Goal: Task Accomplishment & Management: Use online tool/utility

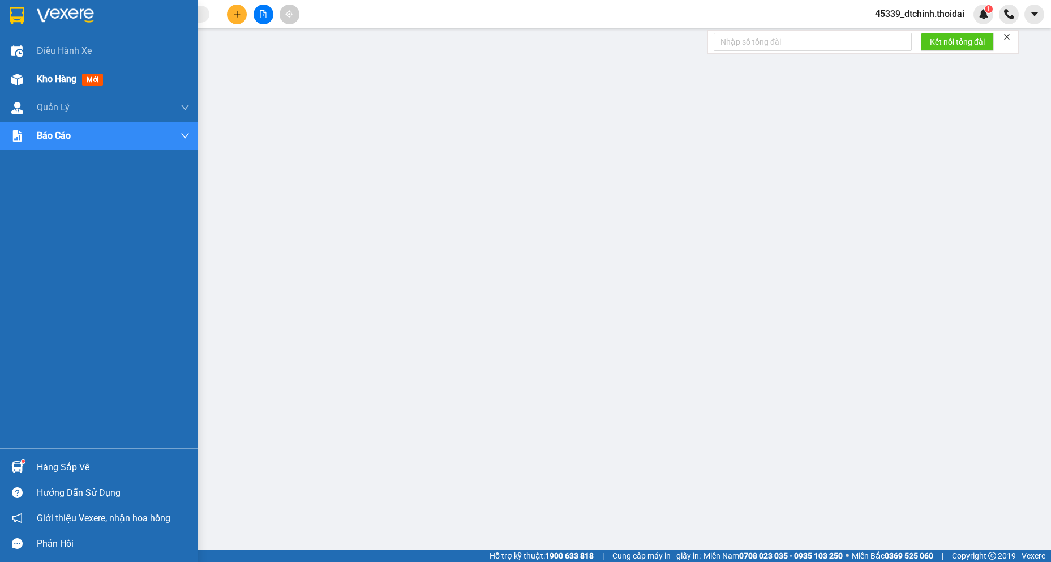
click at [65, 74] on span "Kho hàng" at bounding box center [57, 79] width 40 height 11
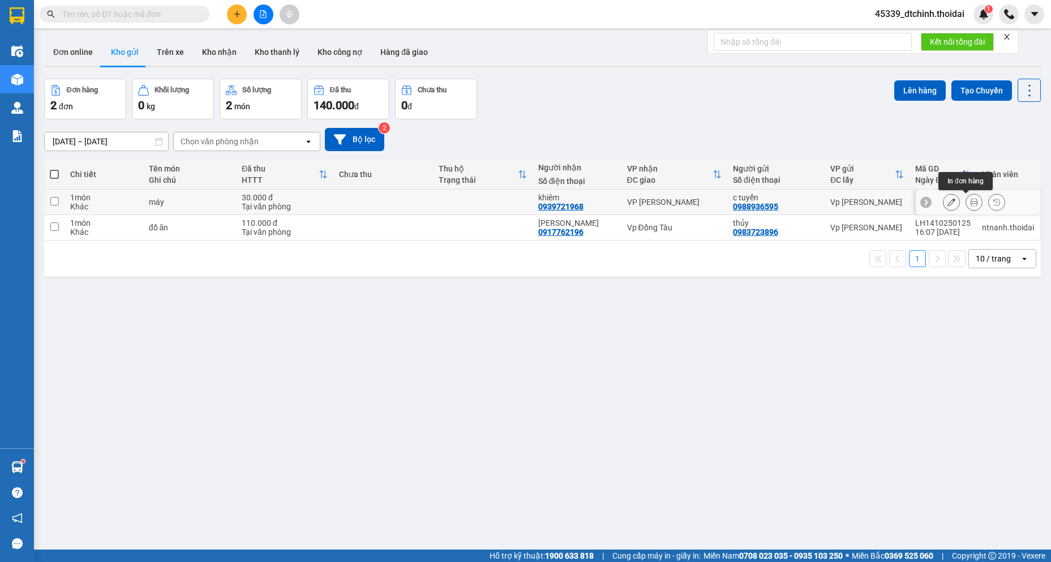
click at [970, 204] on button at bounding box center [974, 202] width 16 height 20
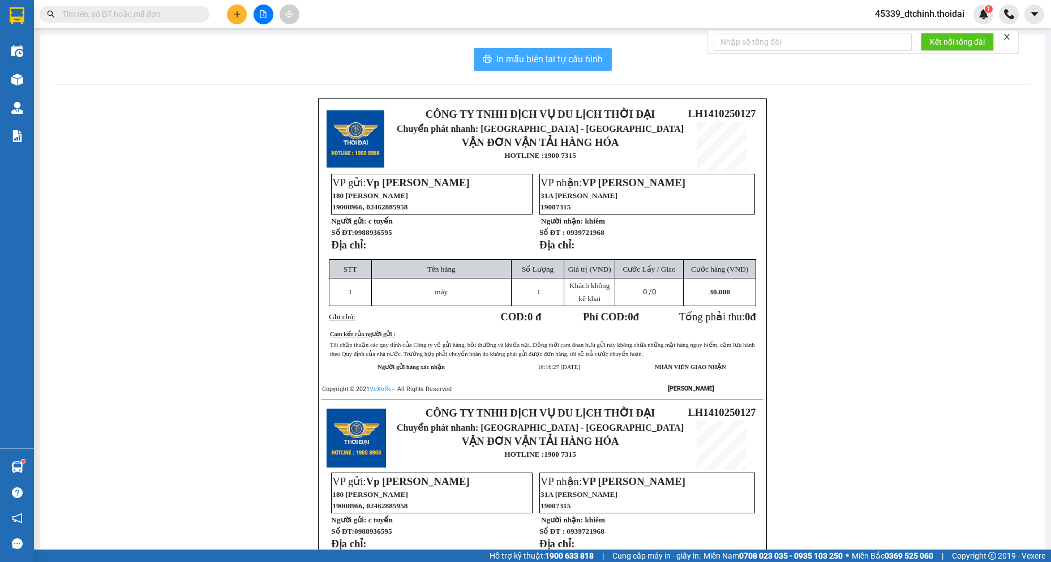
click at [549, 60] on span "In mẫu biên lai tự cấu hình" at bounding box center [549, 59] width 106 height 14
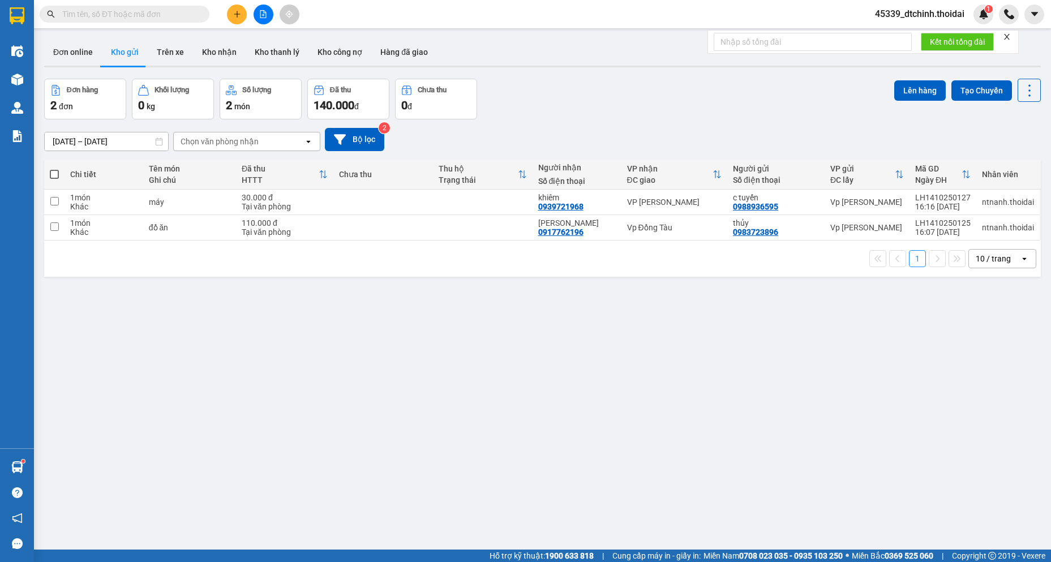
click at [141, 11] on input "text" at bounding box center [129, 14] width 134 height 12
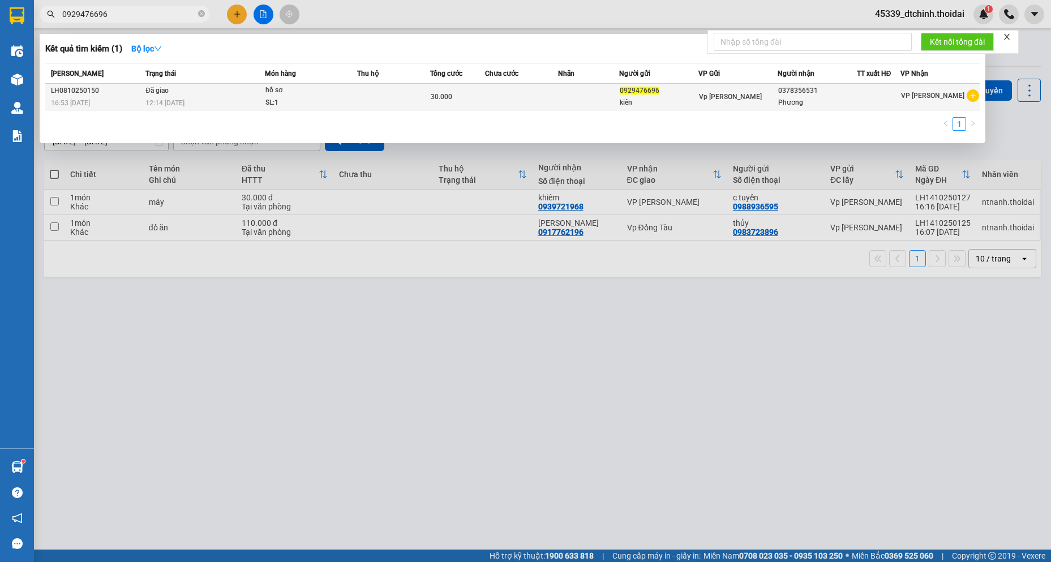
type input "0929476696"
click at [974, 97] on icon "plus-circle" at bounding box center [972, 95] width 12 height 12
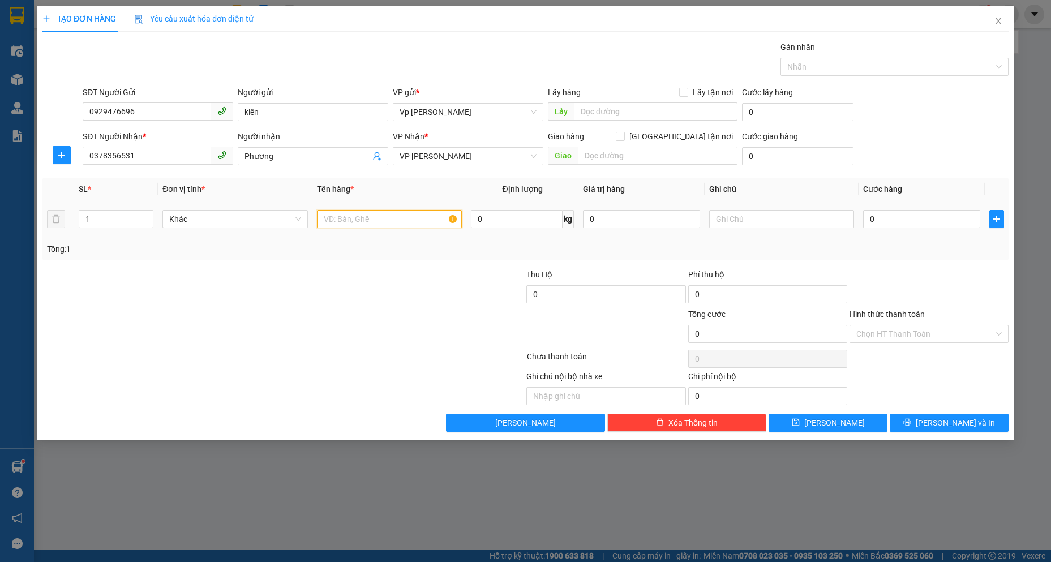
click at [361, 217] on input "text" at bounding box center [389, 219] width 145 height 18
type input "hồ sơ"
click at [918, 220] on input "0" at bounding box center [921, 219] width 117 height 18
type input "3"
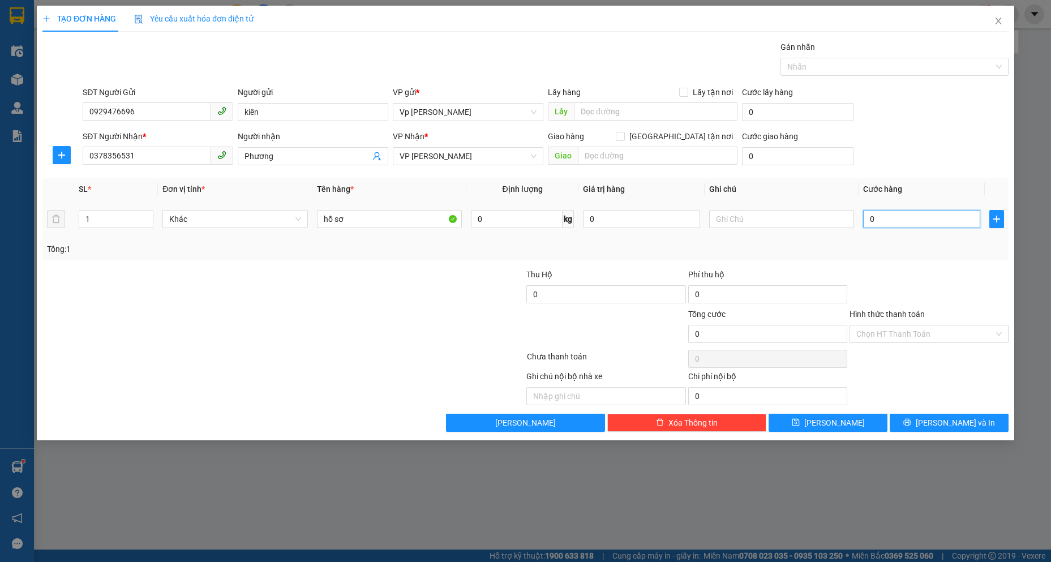
type input "3"
type input "30"
type input "300"
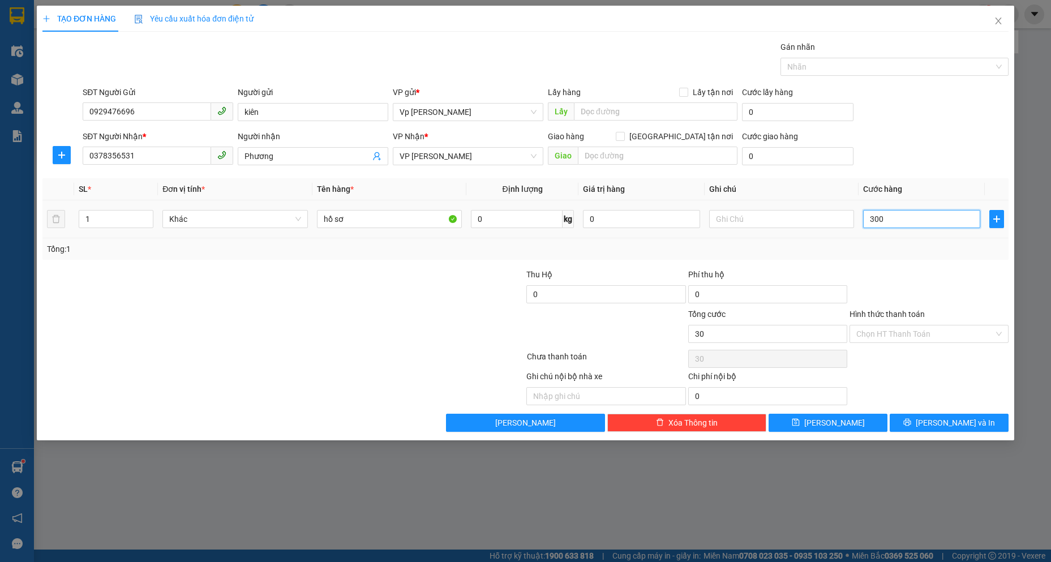
type input "300"
type input "3.000"
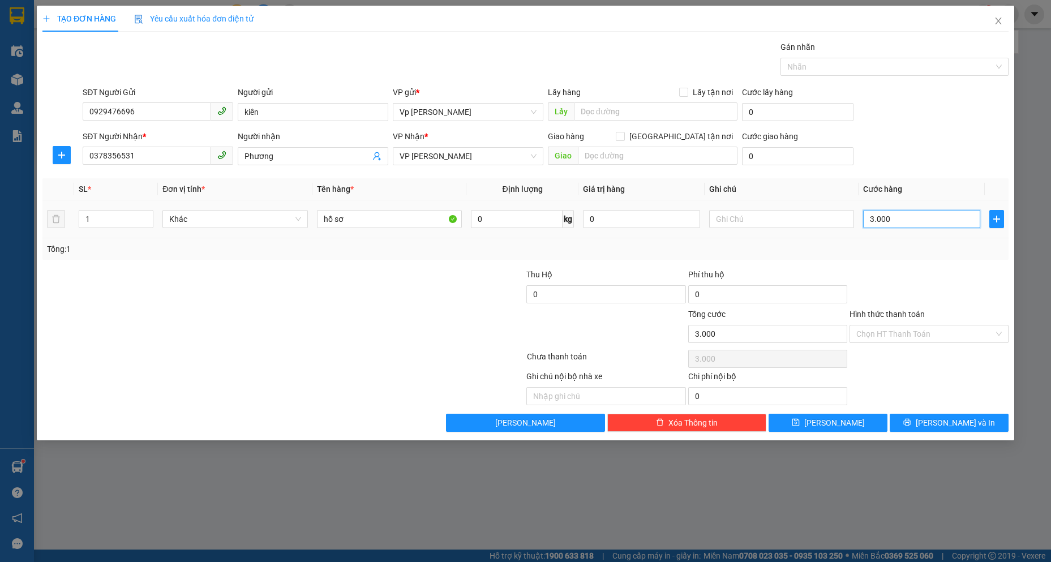
type input "30.000"
click at [955, 422] on span "Lưu và In" at bounding box center [954, 422] width 79 height 12
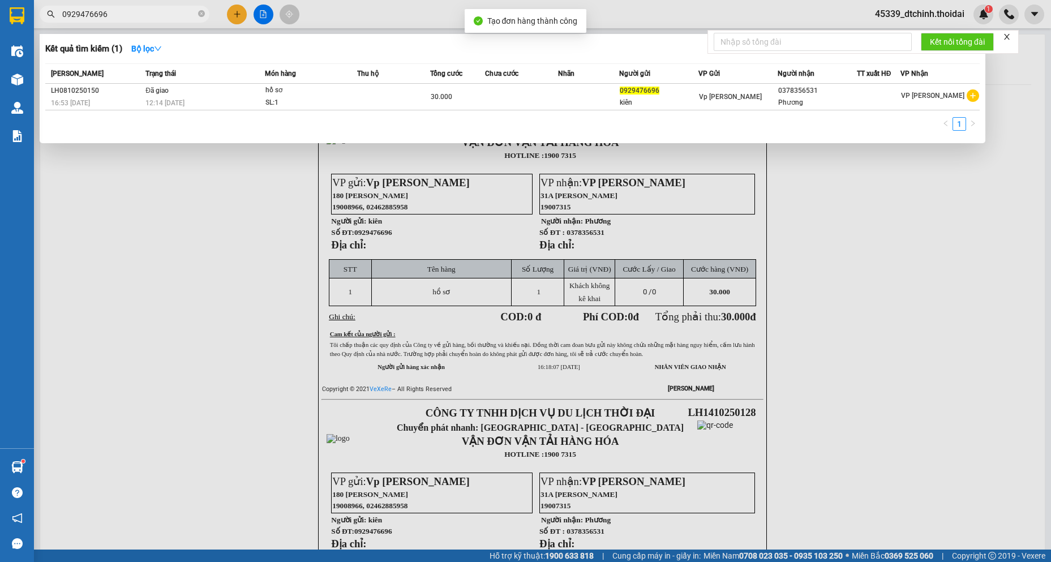
click at [944, 463] on div at bounding box center [525, 281] width 1051 height 562
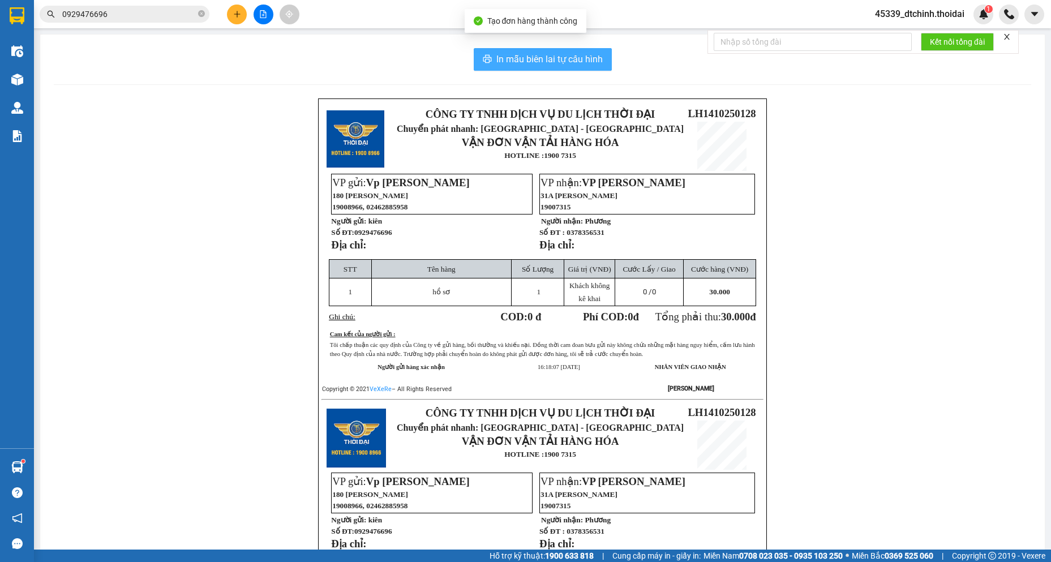
click at [554, 66] on span "In mẫu biên lai tự cấu hình" at bounding box center [549, 59] width 106 height 14
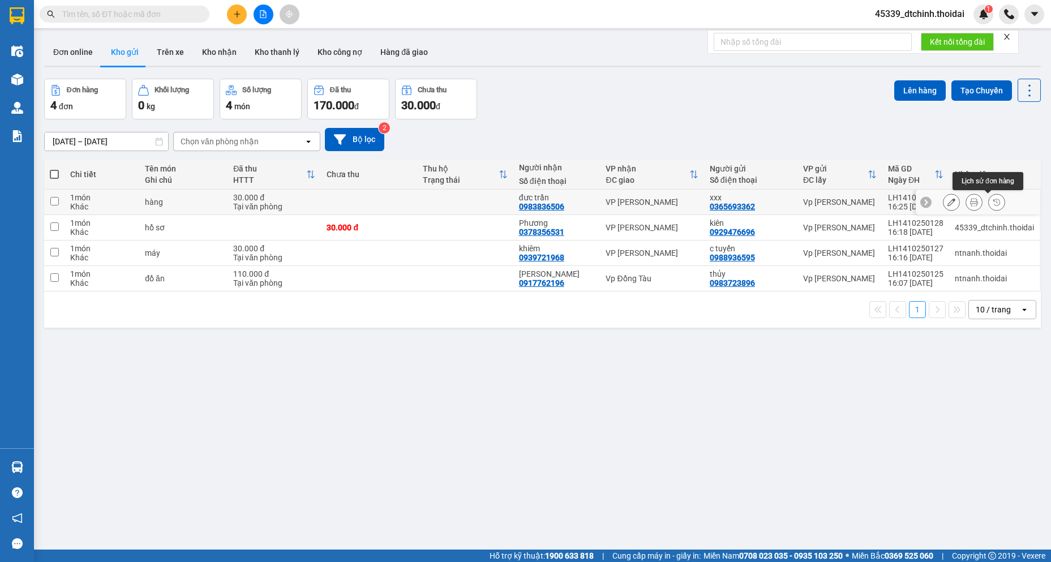
click at [970, 203] on icon at bounding box center [974, 202] width 8 height 8
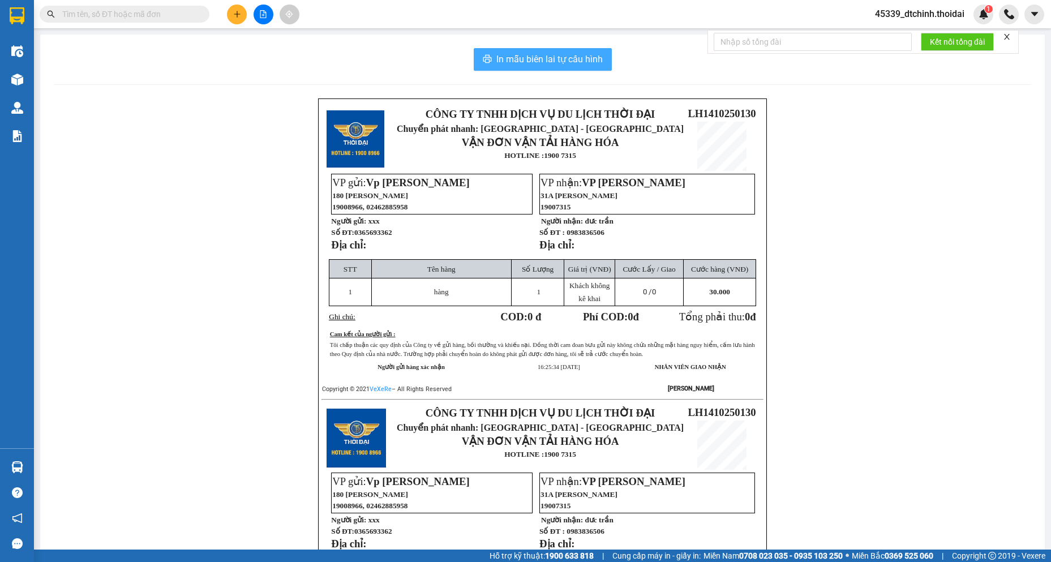
click at [527, 56] on span "In mẫu biên lai tự cấu hình" at bounding box center [549, 59] width 106 height 14
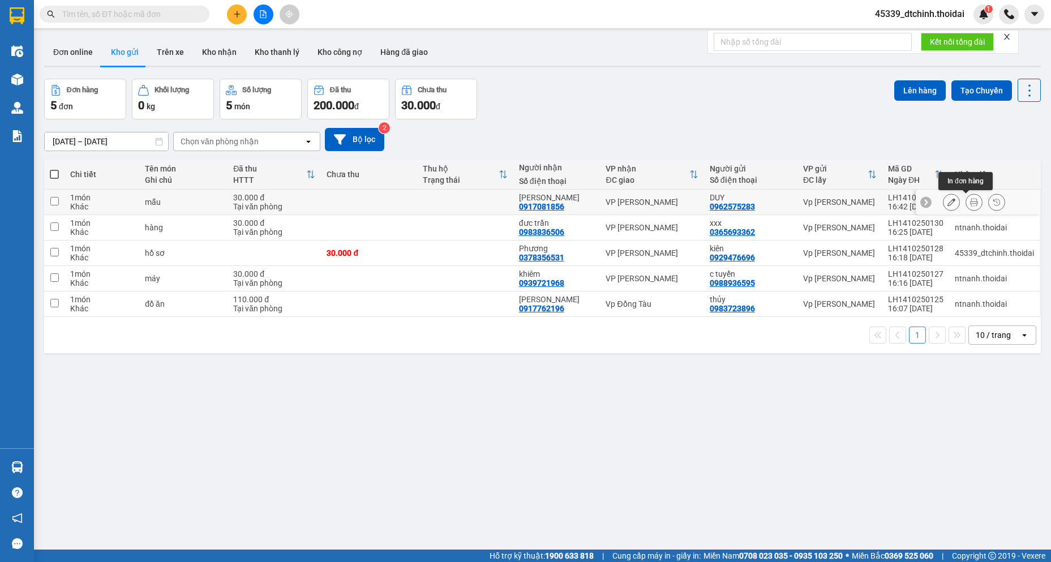
click at [966, 200] on button at bounding box center [974, 202] width 16 height 20
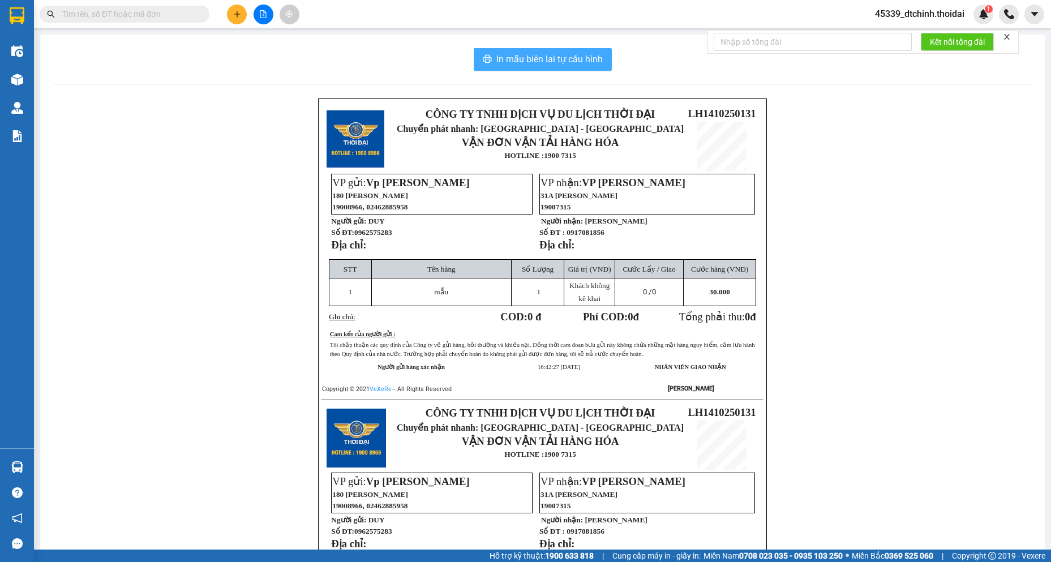
click at [567, 60] on span "In mẫu biên lai tự cấu hình" at bounding box center [549, 59] width 106 height 14
